Goal: Check status

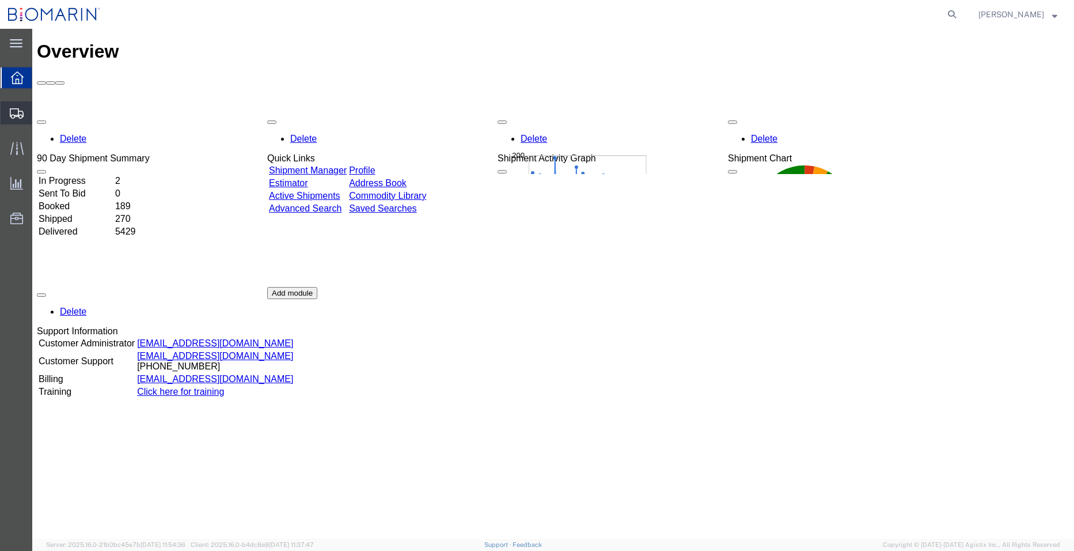
click at [40, 115] on span "Shipments" at bounding box center [36, 112] width 8 height 23
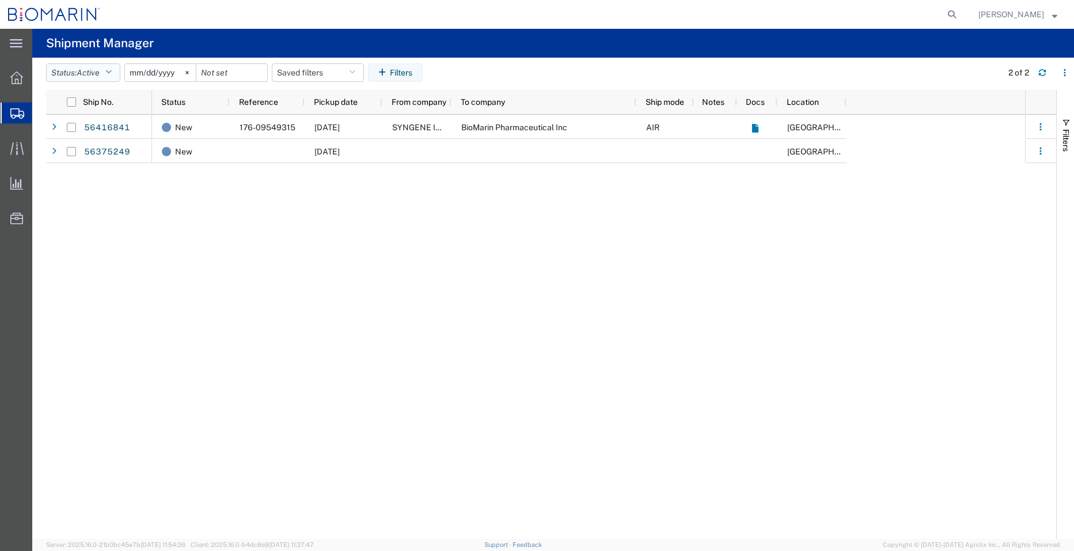
click at [112, 71] on icon "button" at bounding box center [108, 73] width 6 height 8
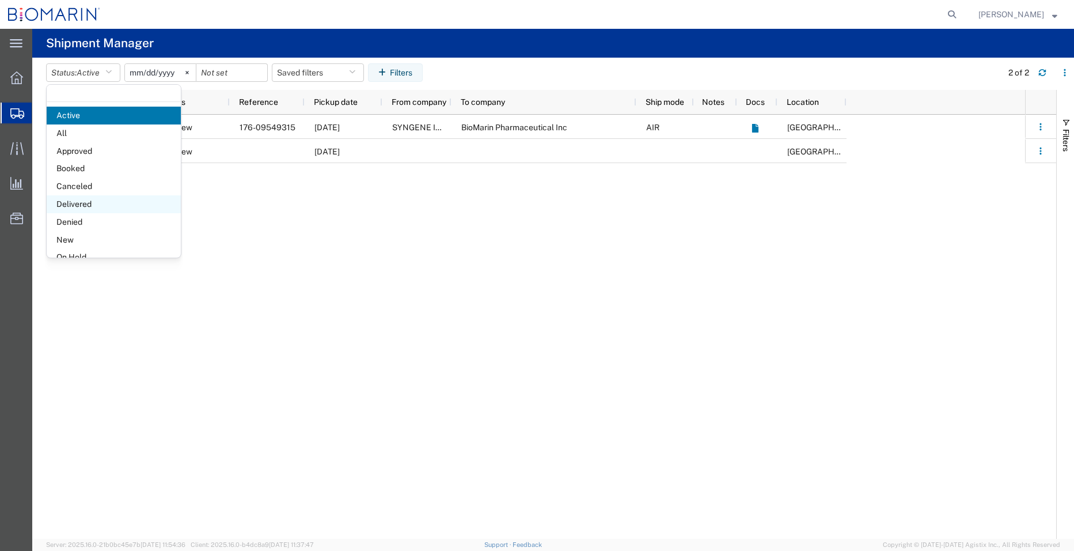
click at [120, 202] on span "Delivered" at bounding box center [114, 204] width 134 height 18
